Goal: Navigation & Orientation: Find specific page/section

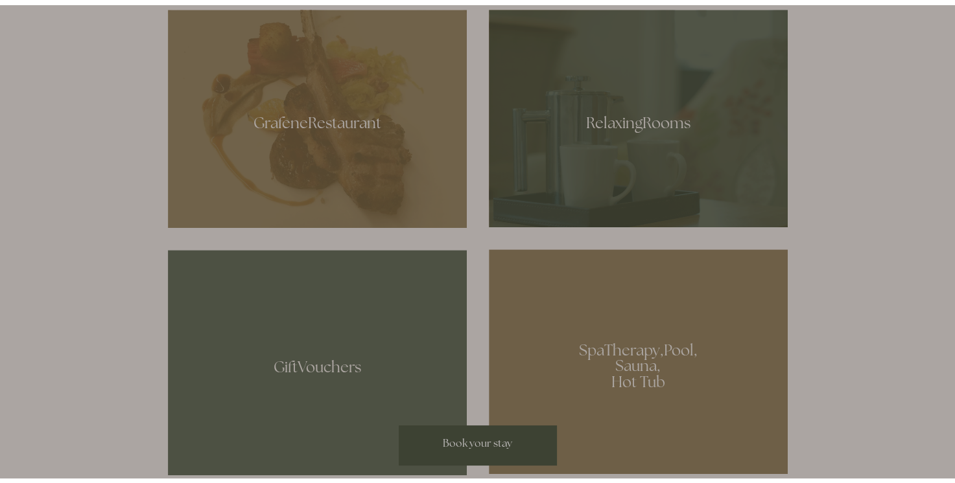
scroll to position [760, 0]
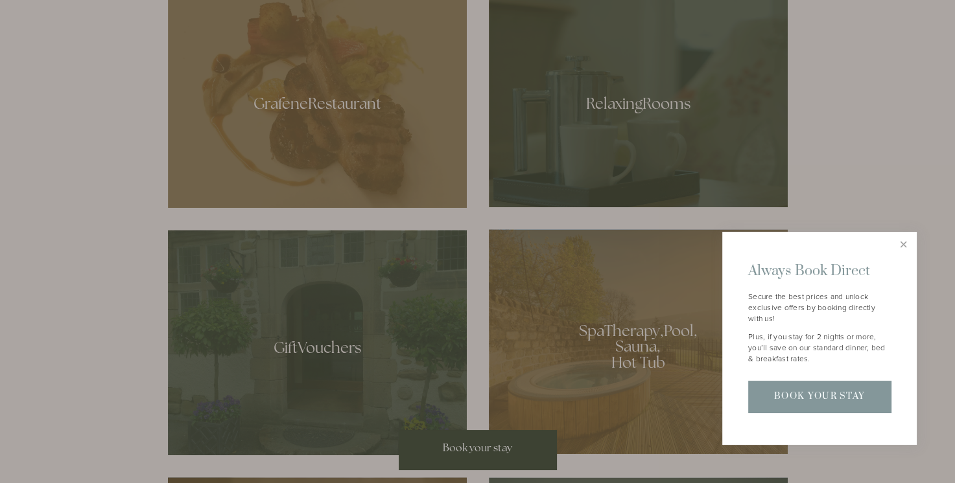
click at [647, 145] on div at bounding box center [477, 241] width 955 height 483
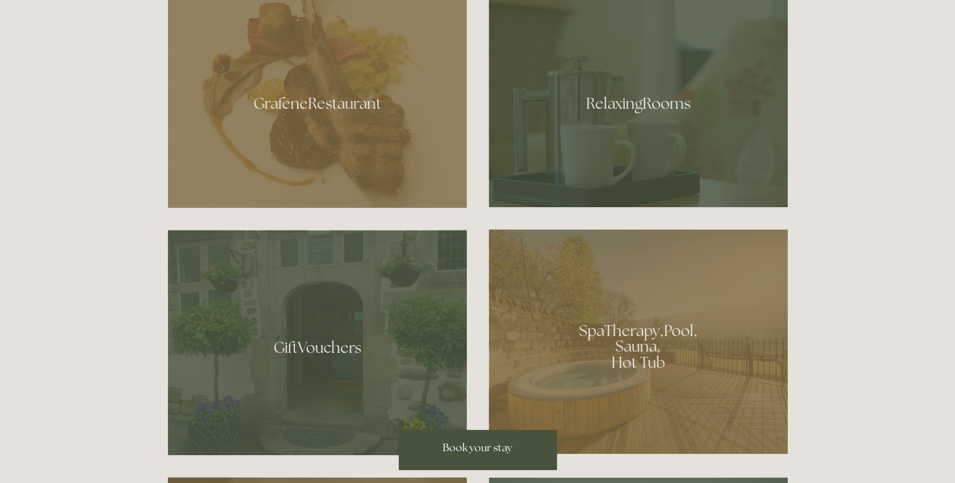
click at [647, 145] on div at bounding box center [638, 99] width 299 height 218
click at [275, 140] on div at bounding box center [317, 99] width 299 height 218
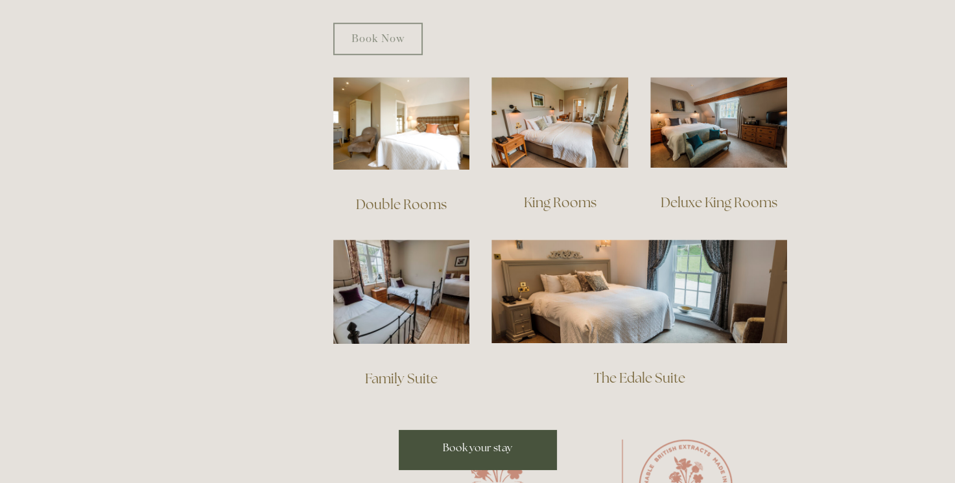
scroll to position [872, 0]
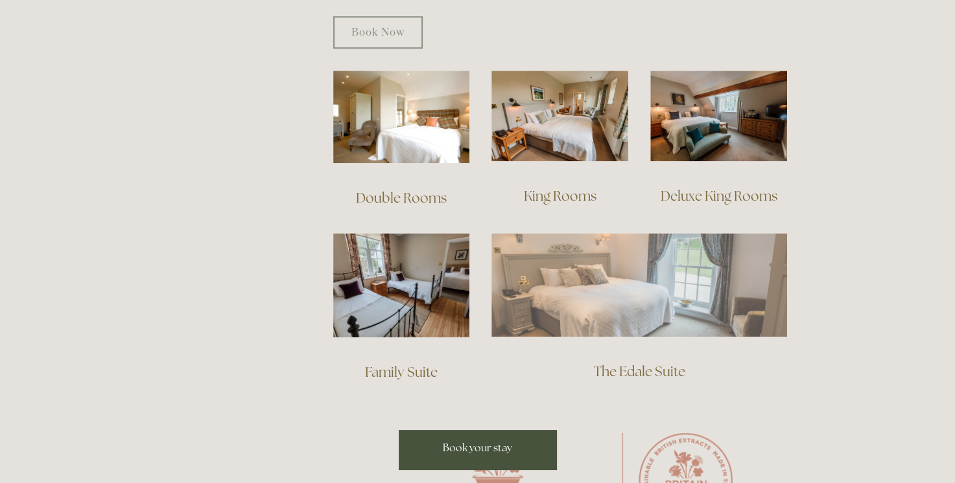
click at [562, 272] on img at bounding box center [638, 285] width 295 height 104
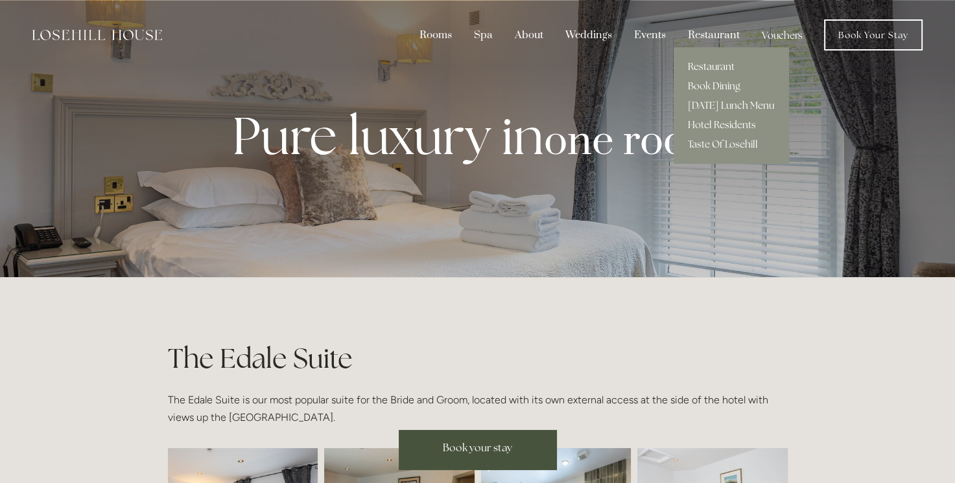
click at [708, 64] on link "Restaurant" at bounding box center [730, 66] width 115 height 19
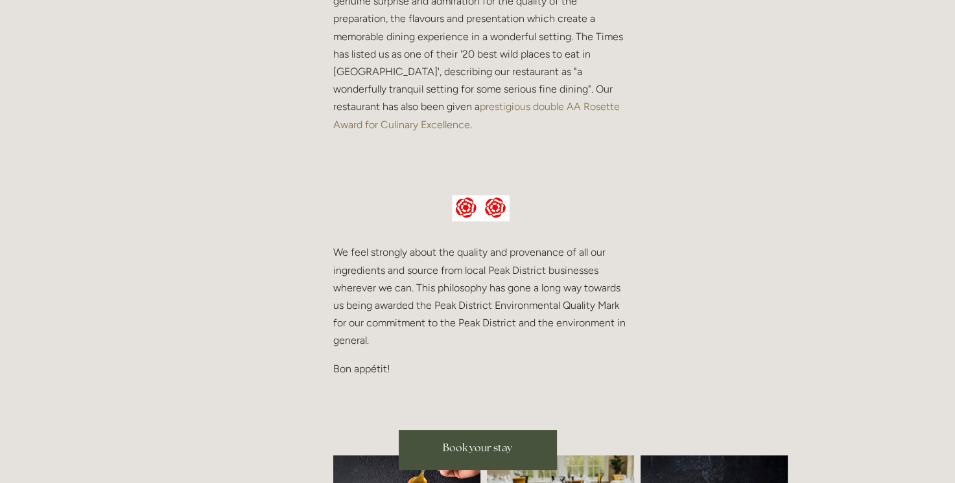
scroll to position [446, 0]
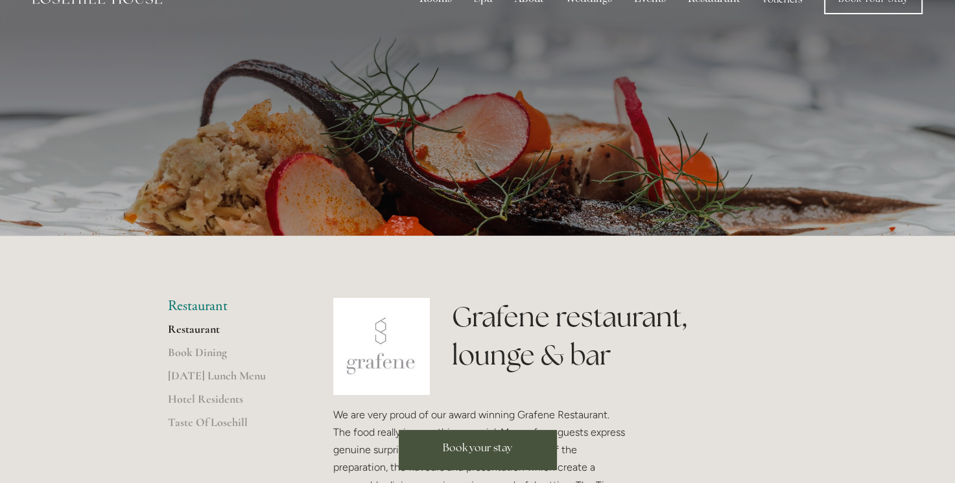
scroll to position [30, 0]
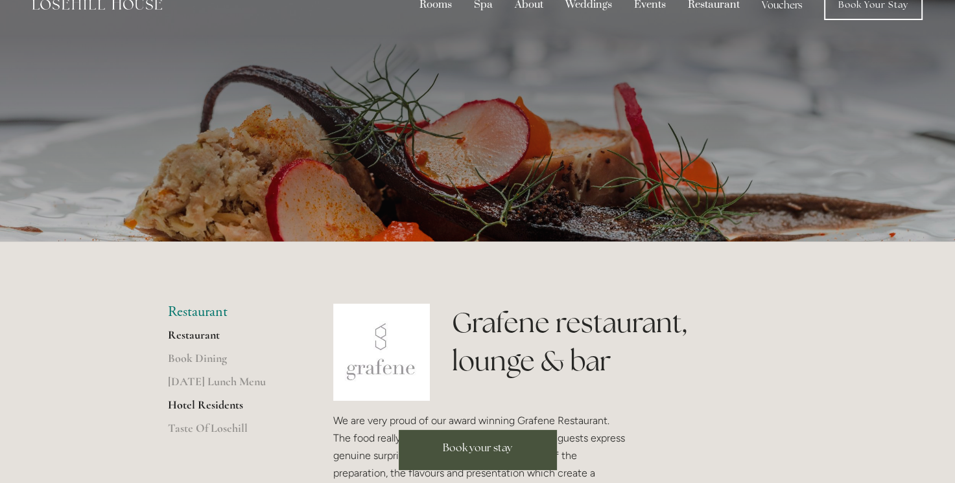
click at [202, 406] on link "Hotel Residents" at bounding box center [230, 409] width 124 height 23
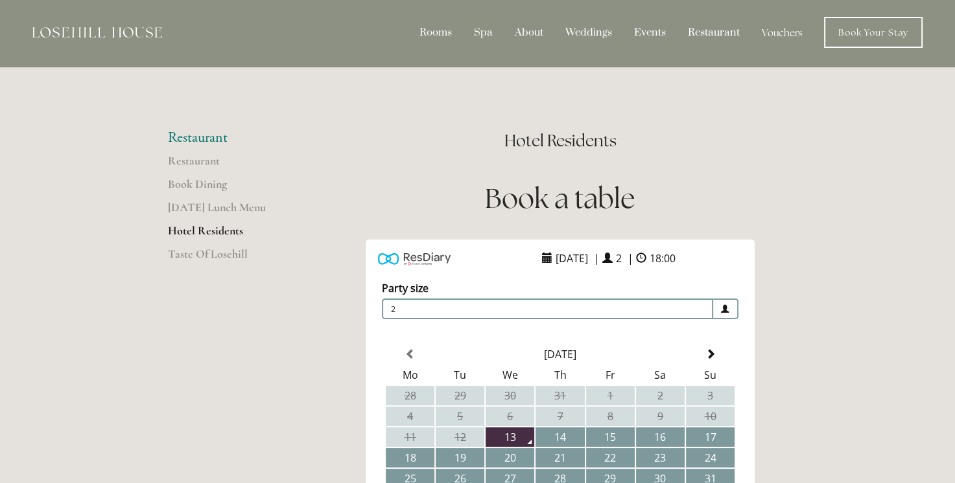
scroll to position [1, 0]
